Goal: Book appointment/travel/reservation

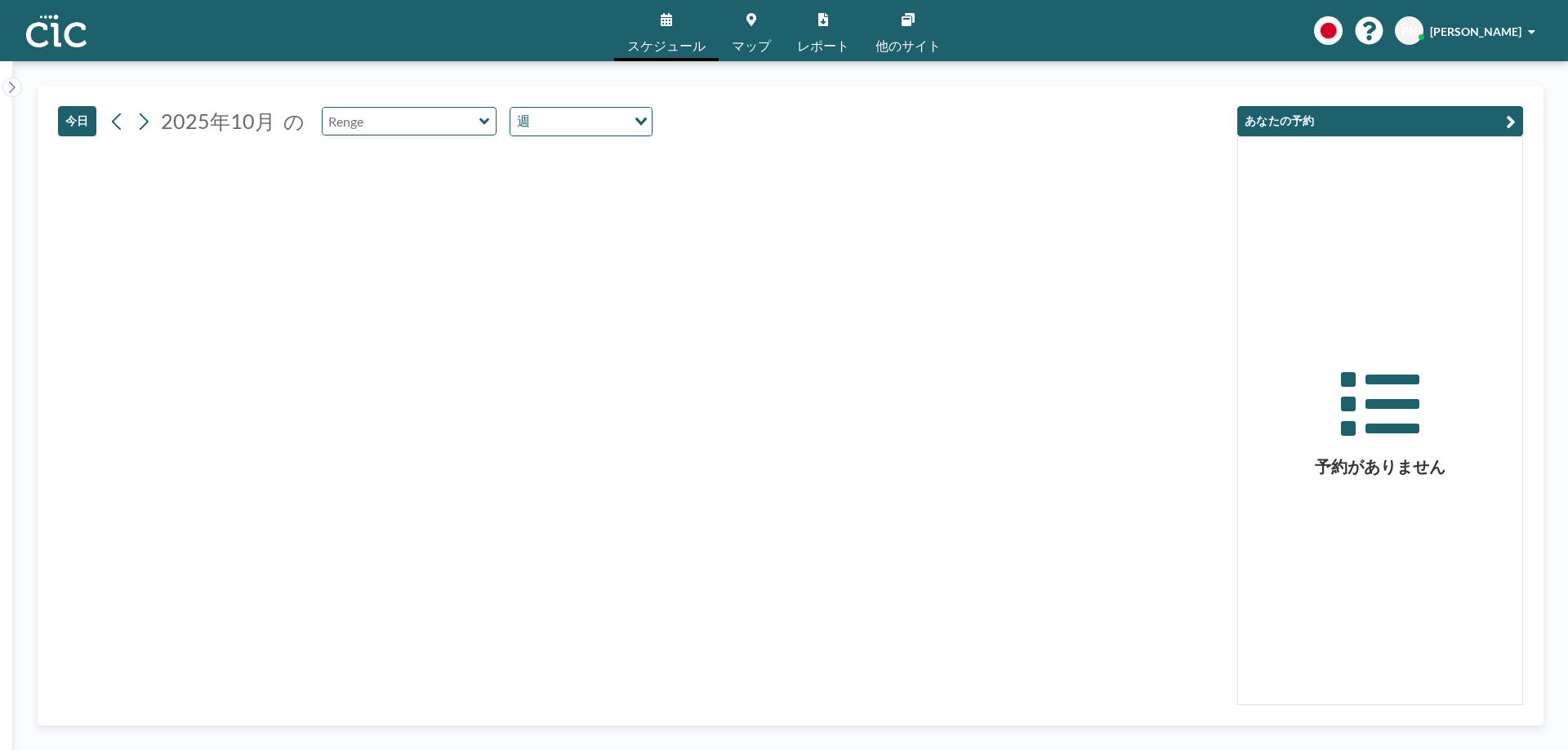
click at [417, 128] on input "text" at bounding box center [400, 121] width 157 height 27
type input "Deigo"
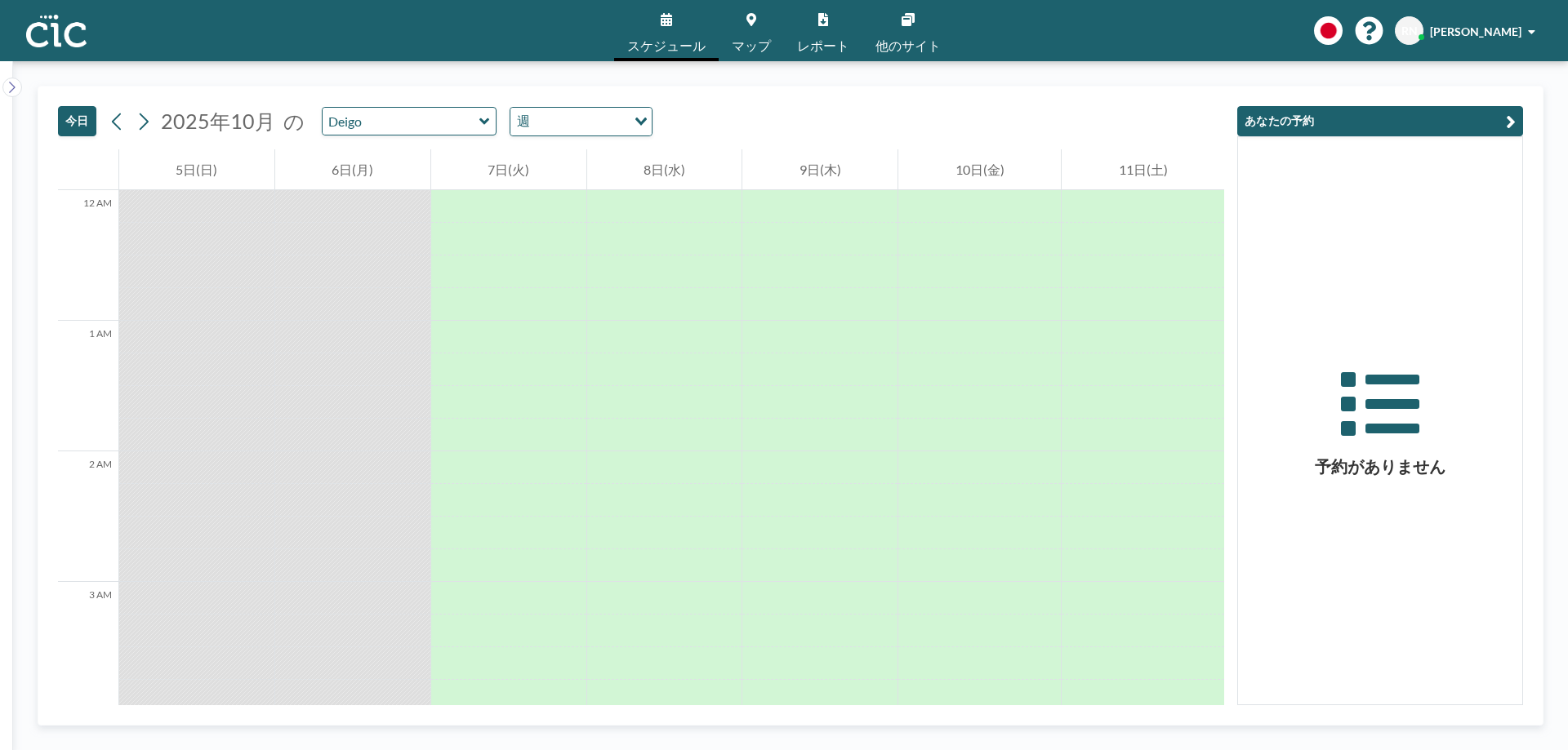
click at [608, 133] on div "週 Loading..." at bounding box center [580, 122] width 141 height 27
click at [735, 88] on div "今日 2025年10月 の Deigo 週 Loading..." at bounding box center [641, 117] width 1166 height 63
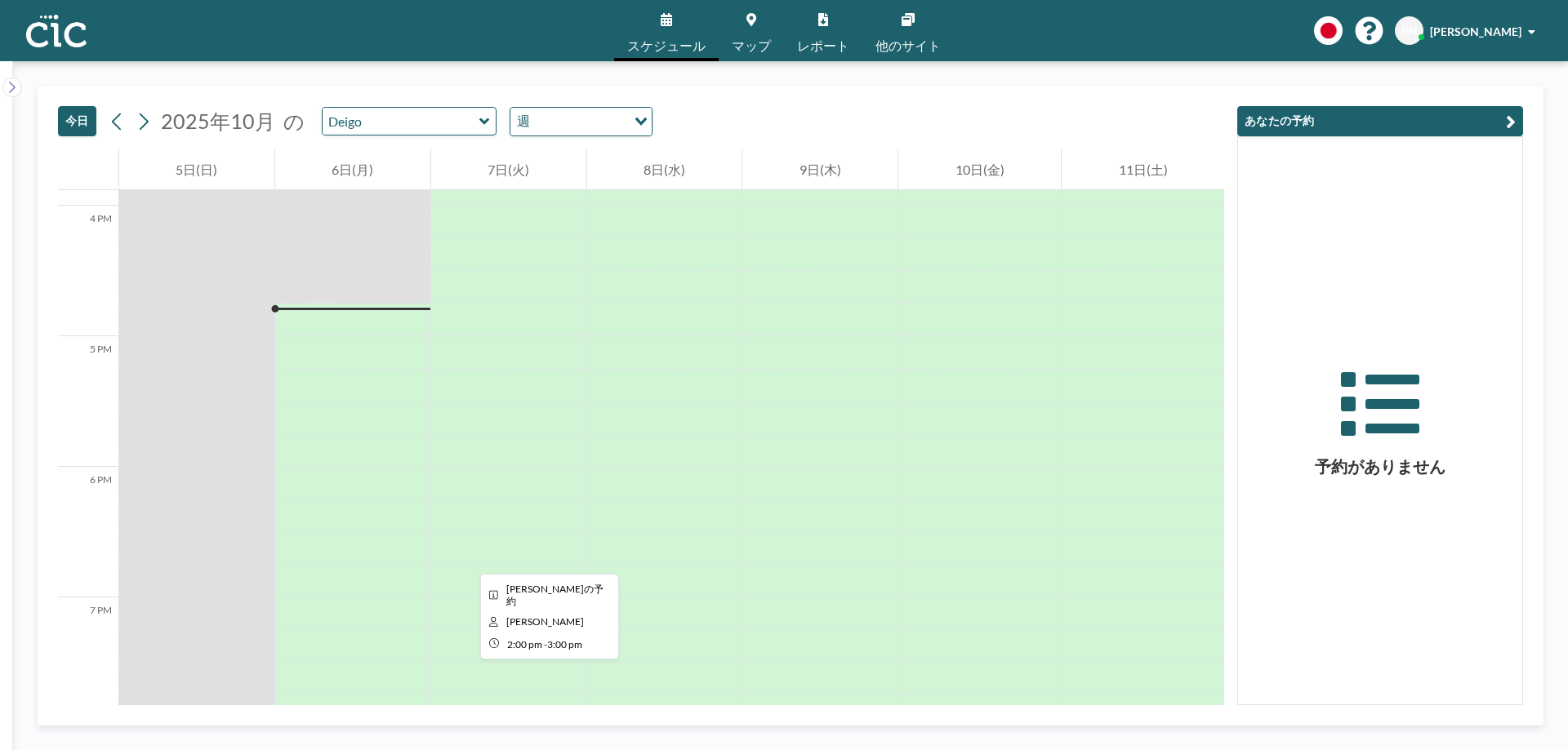
scroll to position [1998, 0]
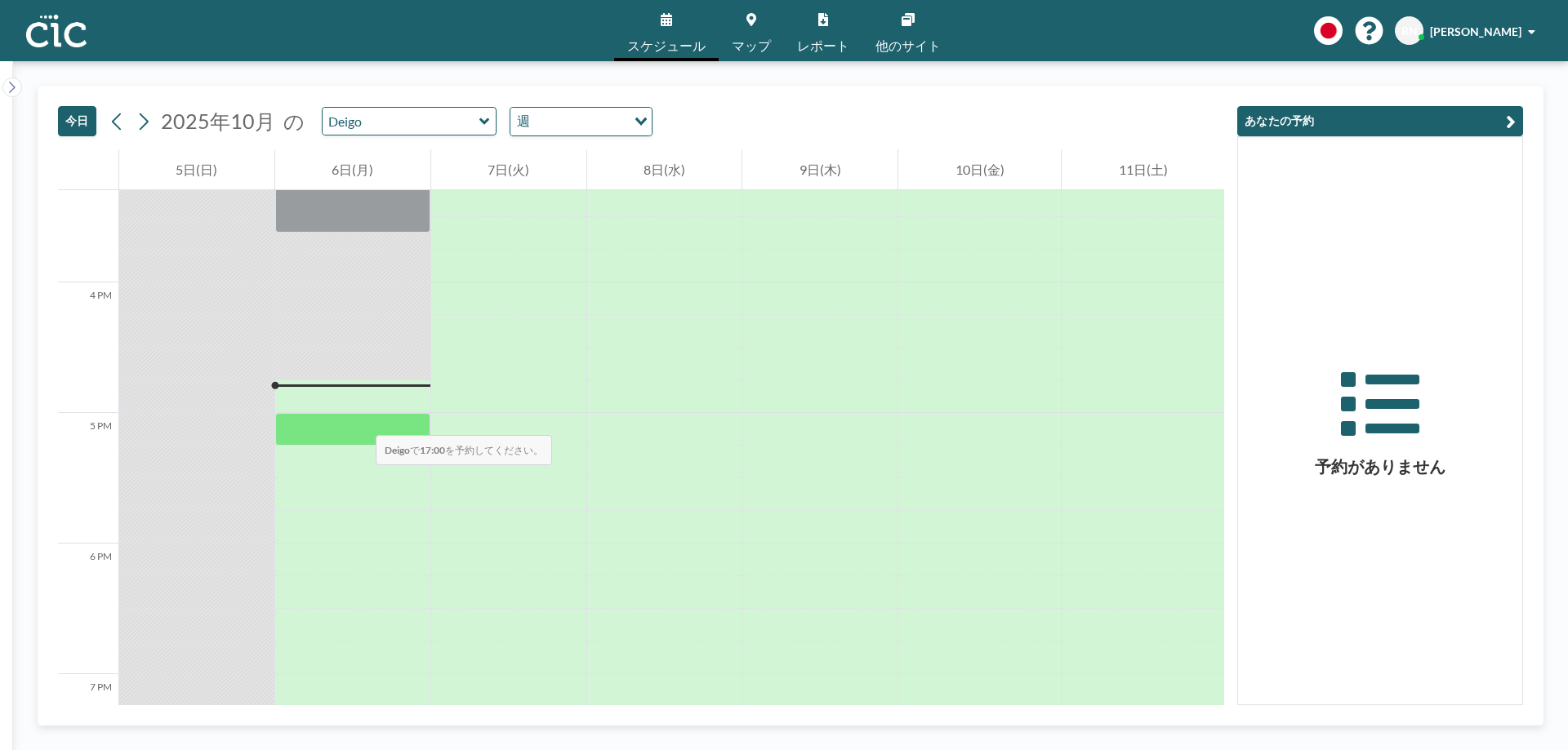
click at [359, 419] on div at bounding box center [352, 429] width 155 height 33
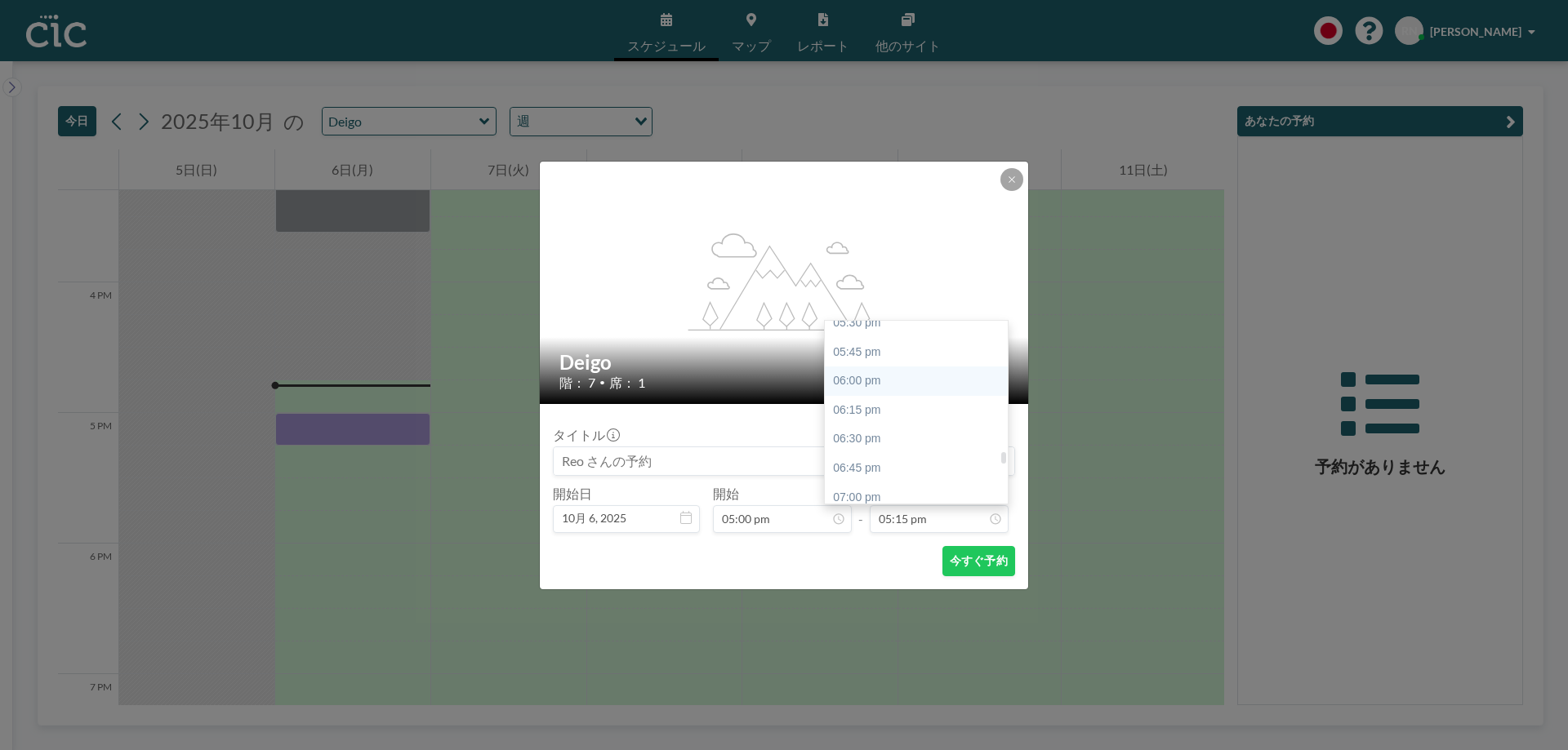
scroll to position [2047, 0]
click at [879, 432] on div "06:30 pm" at bounding box center [920, 438] width 191 height 29
type input "06:30 pm"
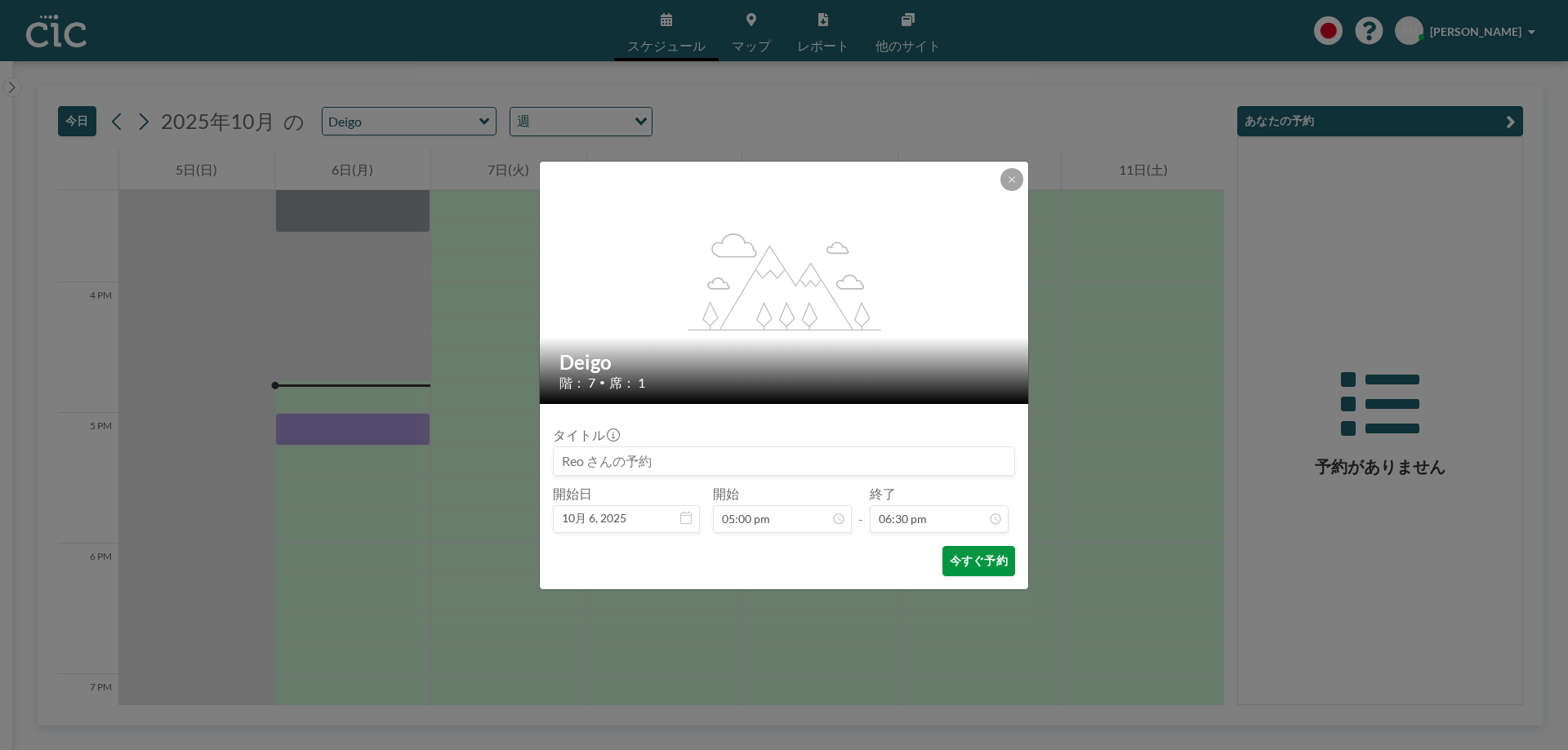
click at [969, 571] on button "今すぐ予約" at bounding box center [978, 561] width 73 height 30
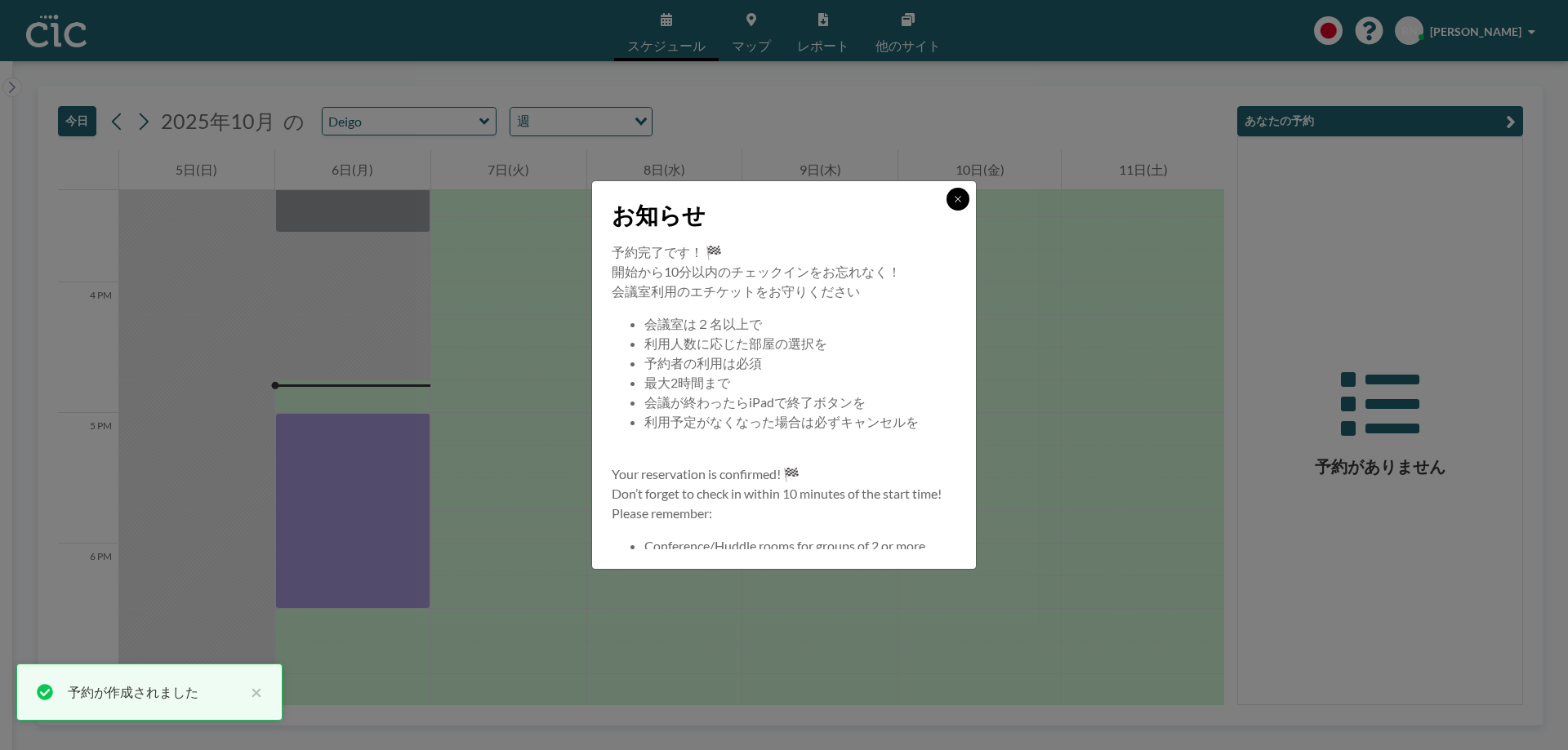
click at [957, 203] on icon at bounding box center [958, 199] width 9 height 9
